Goal: Transaction & Acquisition: Purchase product/service

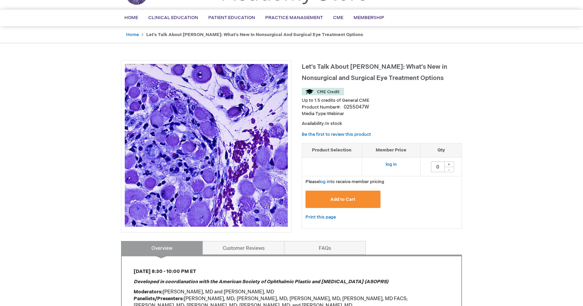
scroll to position [41, 0]
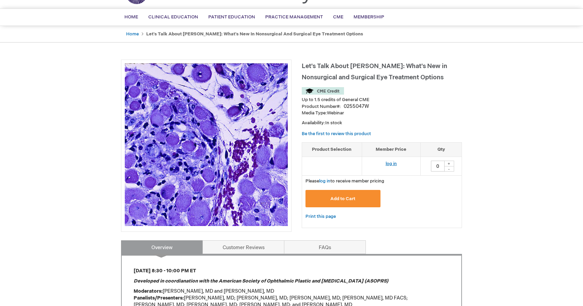
click at [390, 166] on link "log in" at bounding box center [391, 163] width 11 height 5
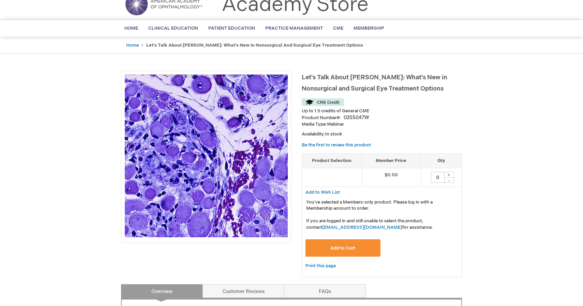
scroll to position [30, 0]
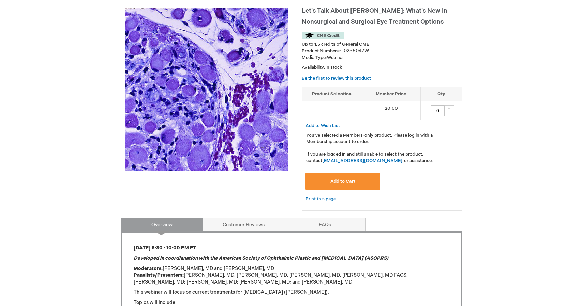
click at [370, 184] on button "Add to Cart" at bounding box center [342, 181] width 75 height 17
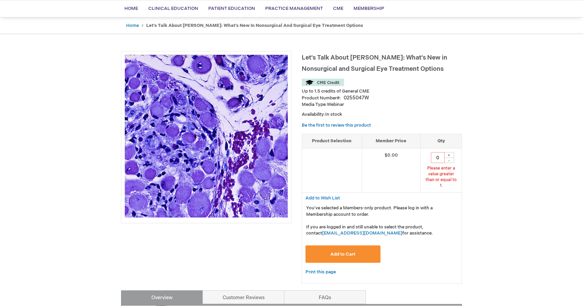
scroll to position [49, 0]
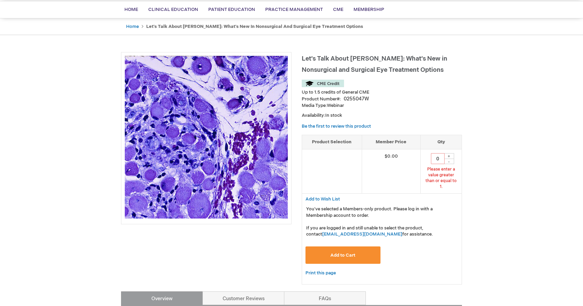
click at [448, 158] on div "+" at bounding box center [449, 156] width 10 height 6
type input "1"
click at [363, 247] on button "Add to Cart" at bounding box center [342, 255] width 75 height 17
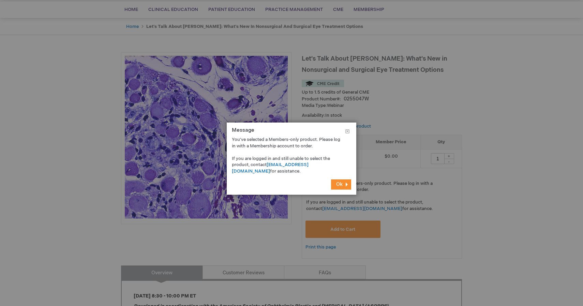
click at [343, 188] on button "Ok" at bounding box center [341, 185] width 20 height 10
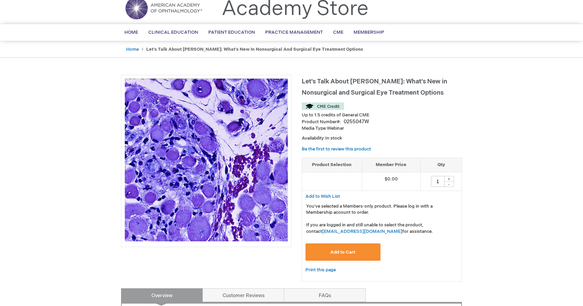
scroll to position [0, 0]
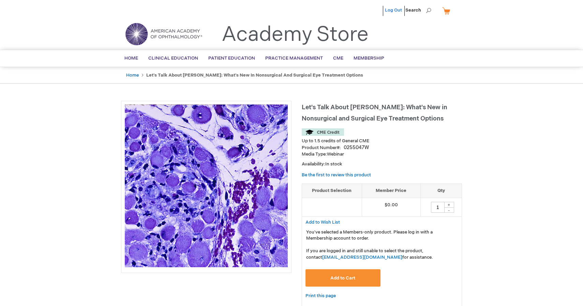
click at [395, 9] on link "Log Out" at bounding box center [393, 10] width 17 height 5
